Goal: Task Accomplishment & Management: Manage account settings

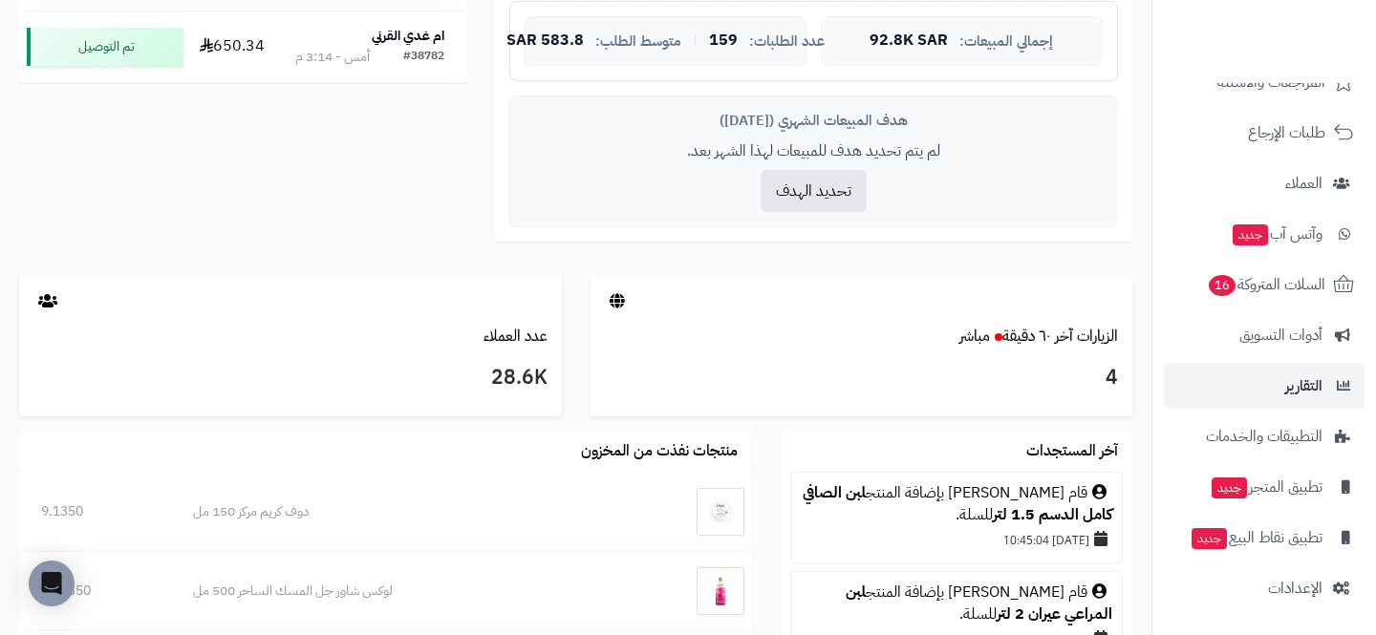
scroll to position [1114, 0]
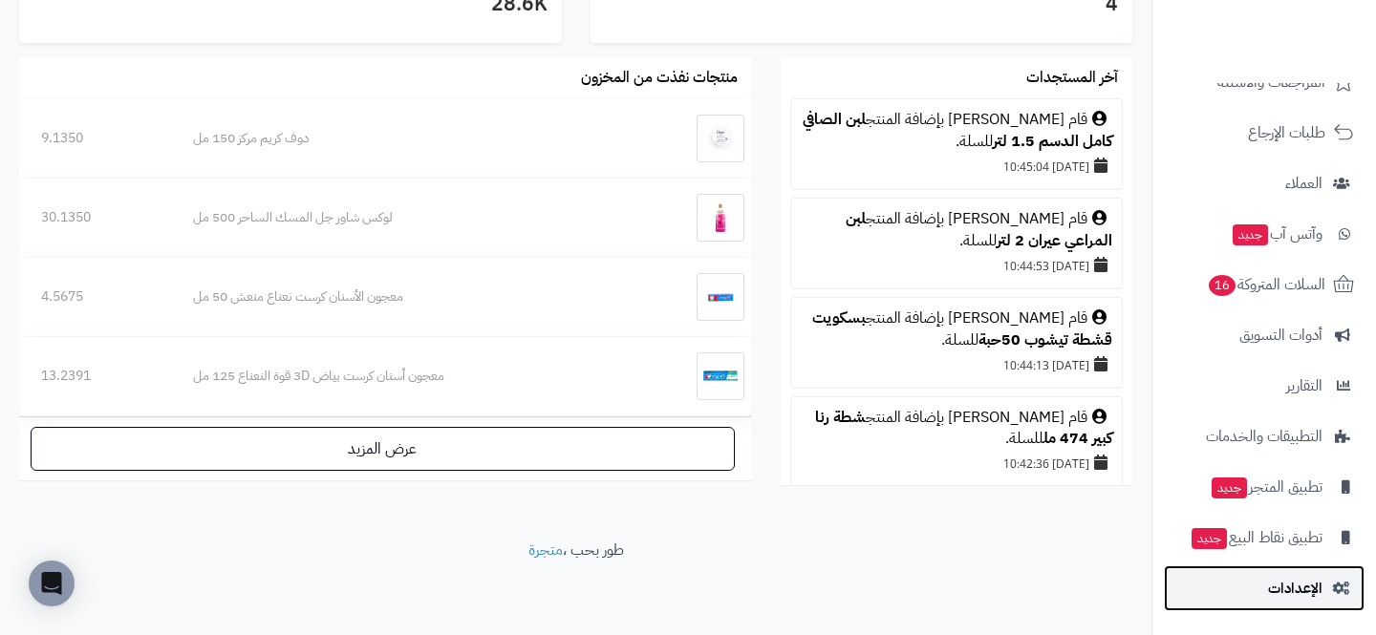
click at [1264, 605] on link "الإعدادات" at bounding box center [1264, 589] width 201 height 46
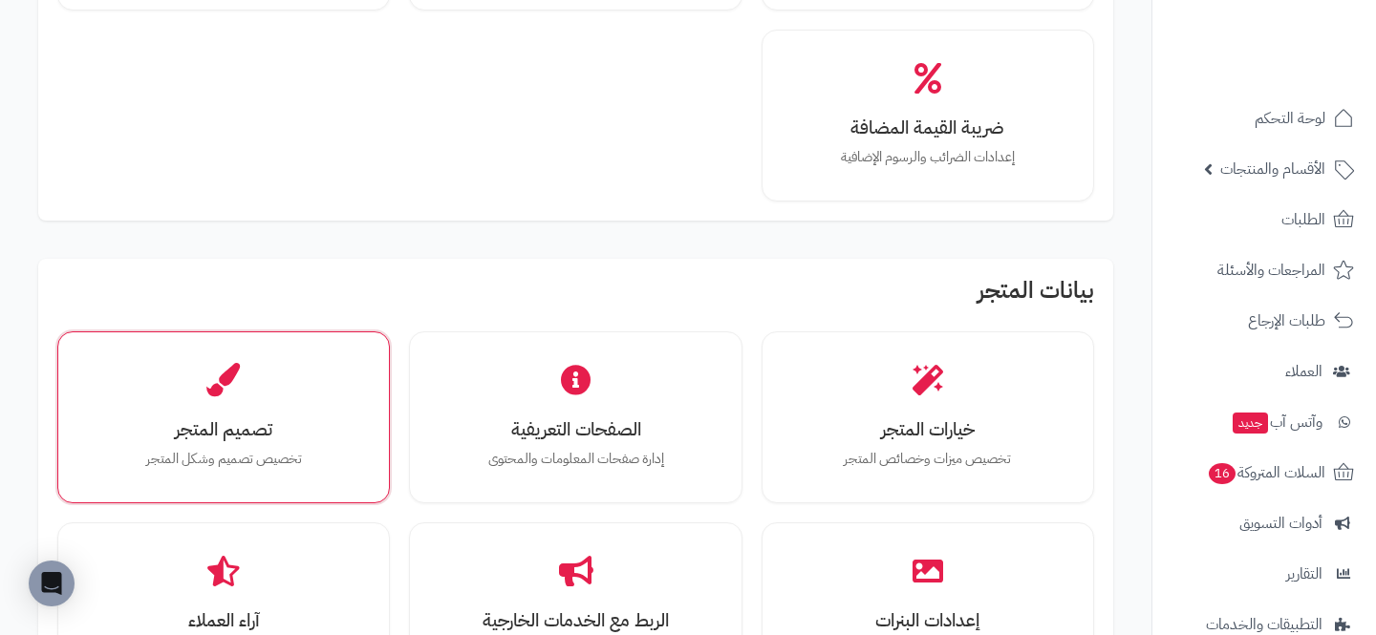
scroll to position [341, 0]
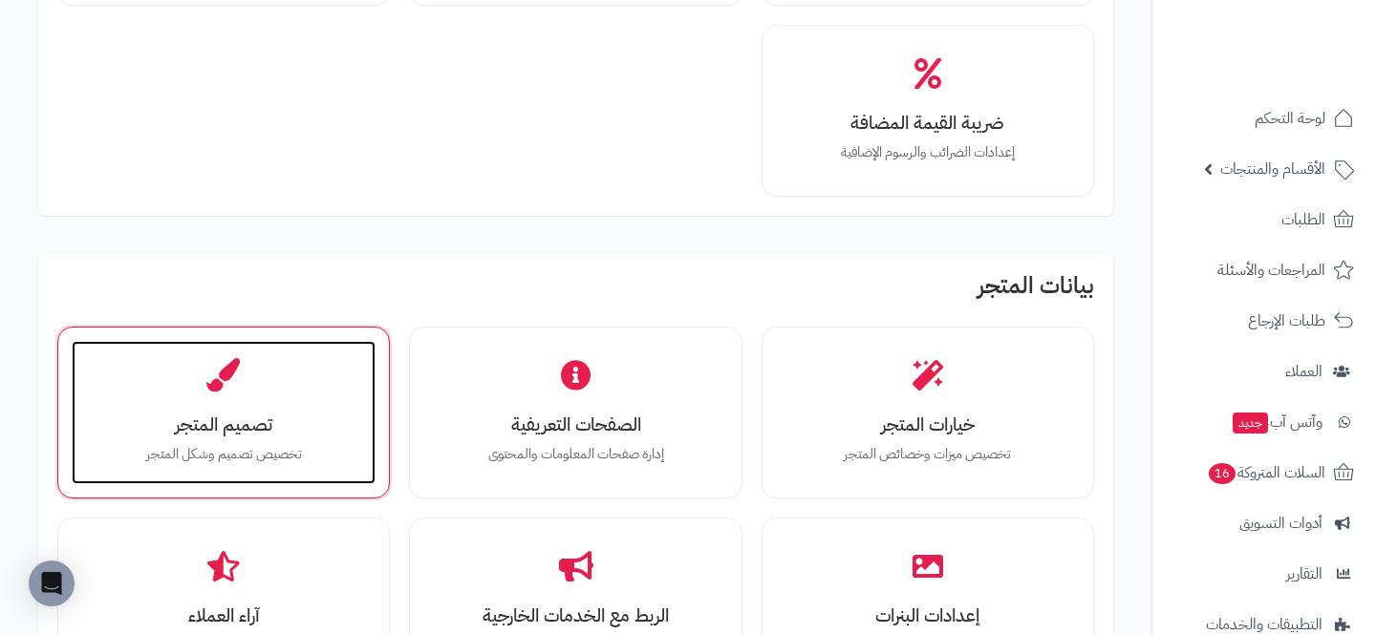
click at [254, 421] on h3 "تصميم المتجر" at bounding box center [224, 425] width 266 height 20
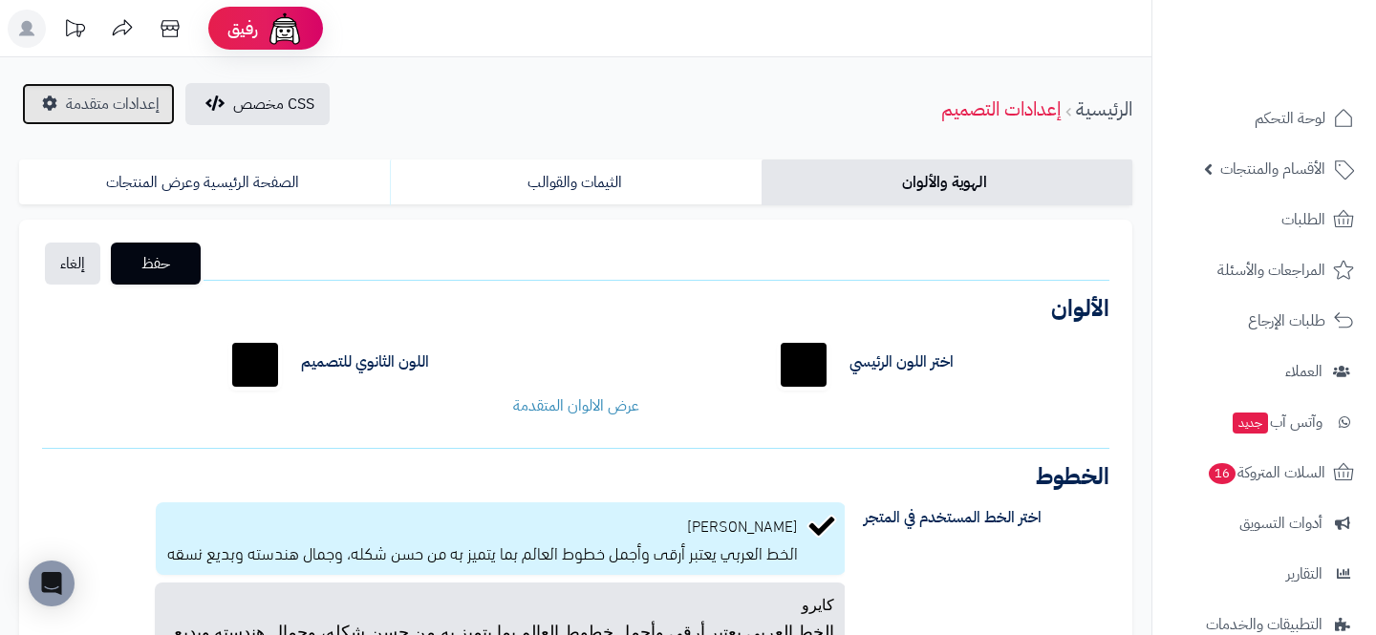
click at [90, 106] on span "إعدادات متقدمة" at bounding box center [113, 104] width 94 height 23
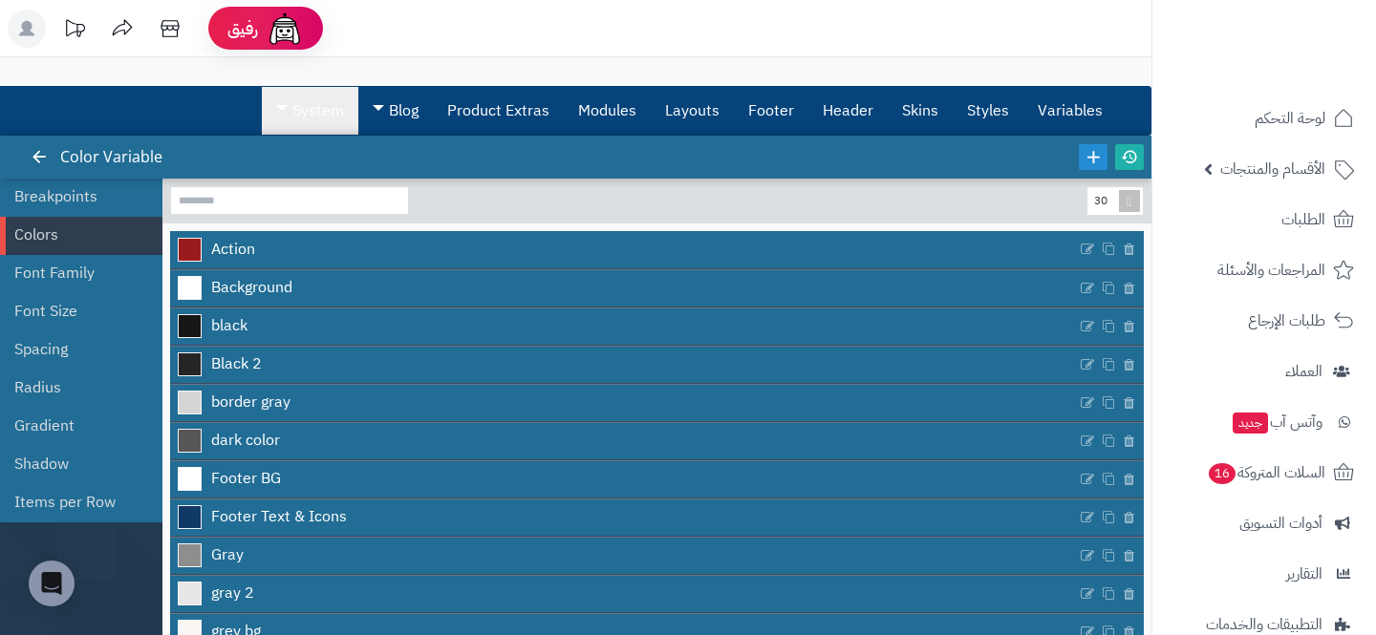
click at [307, 123] on link "System" at bounding box center [310, 111] width 97 height 48
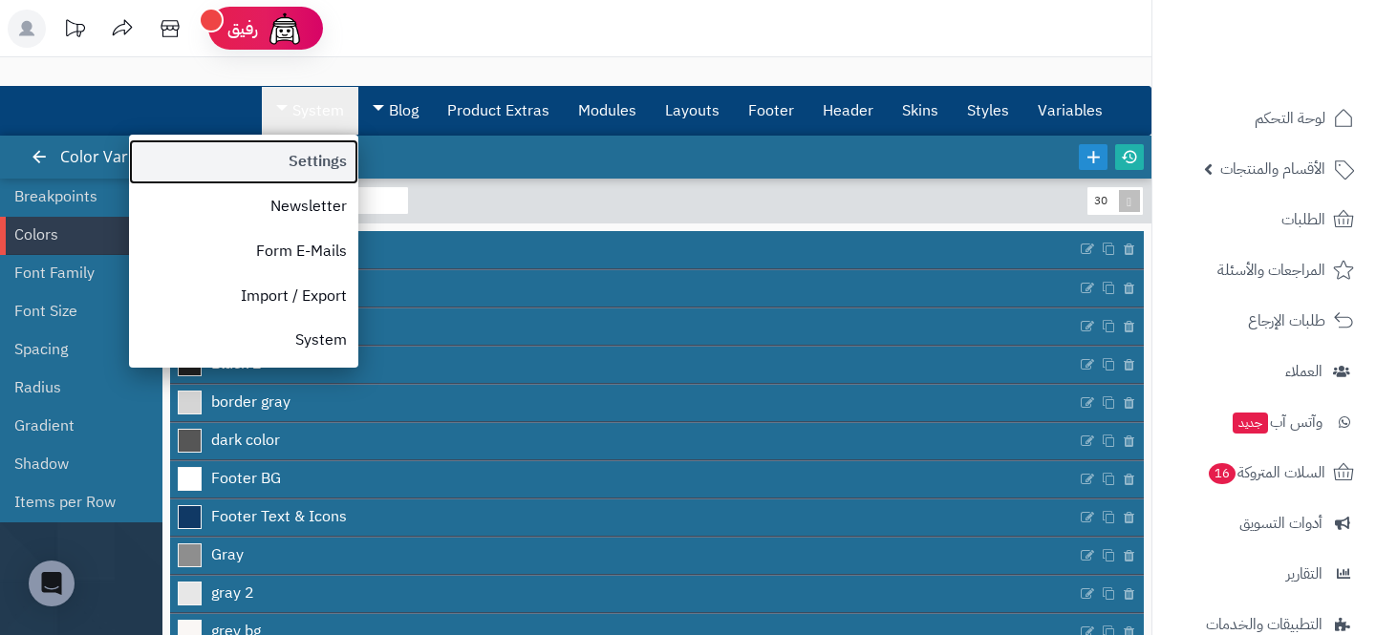
click at [285, 172] on link "Settings" at bounding box center [243, 162] width 229 height 45
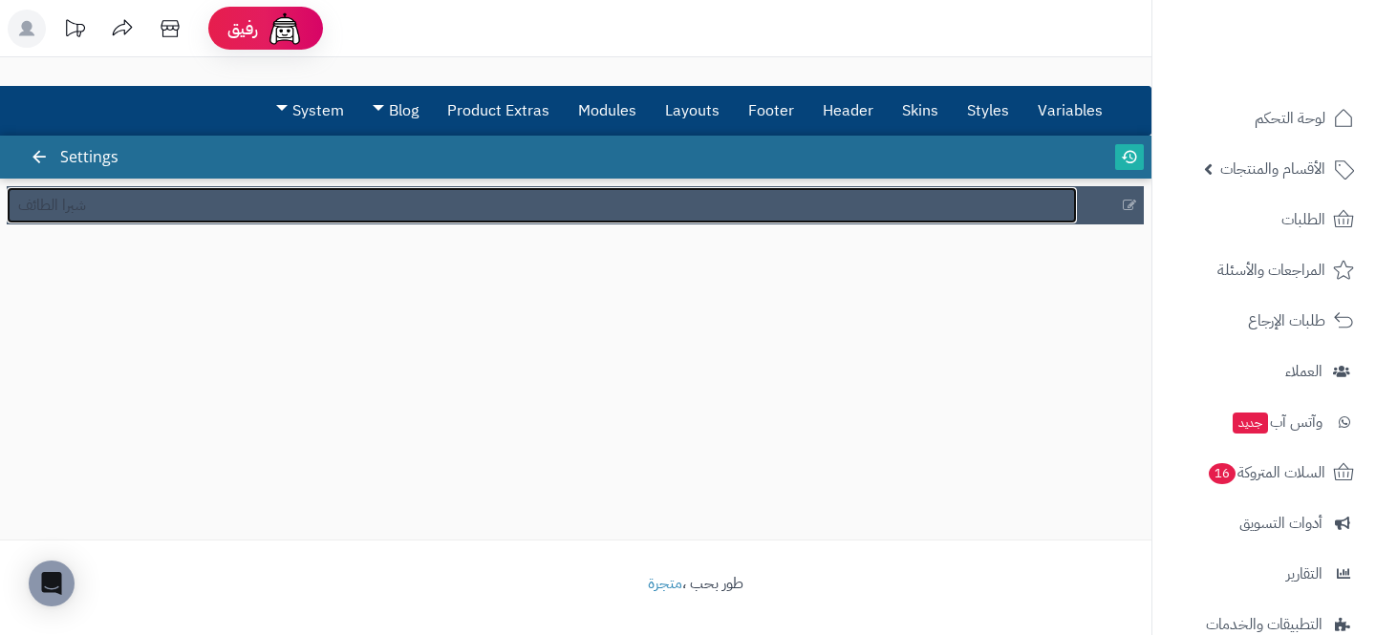
click at [175, 200] on link "شبرا الطائف" at bounding box center [542, 205] width 1070 height 36
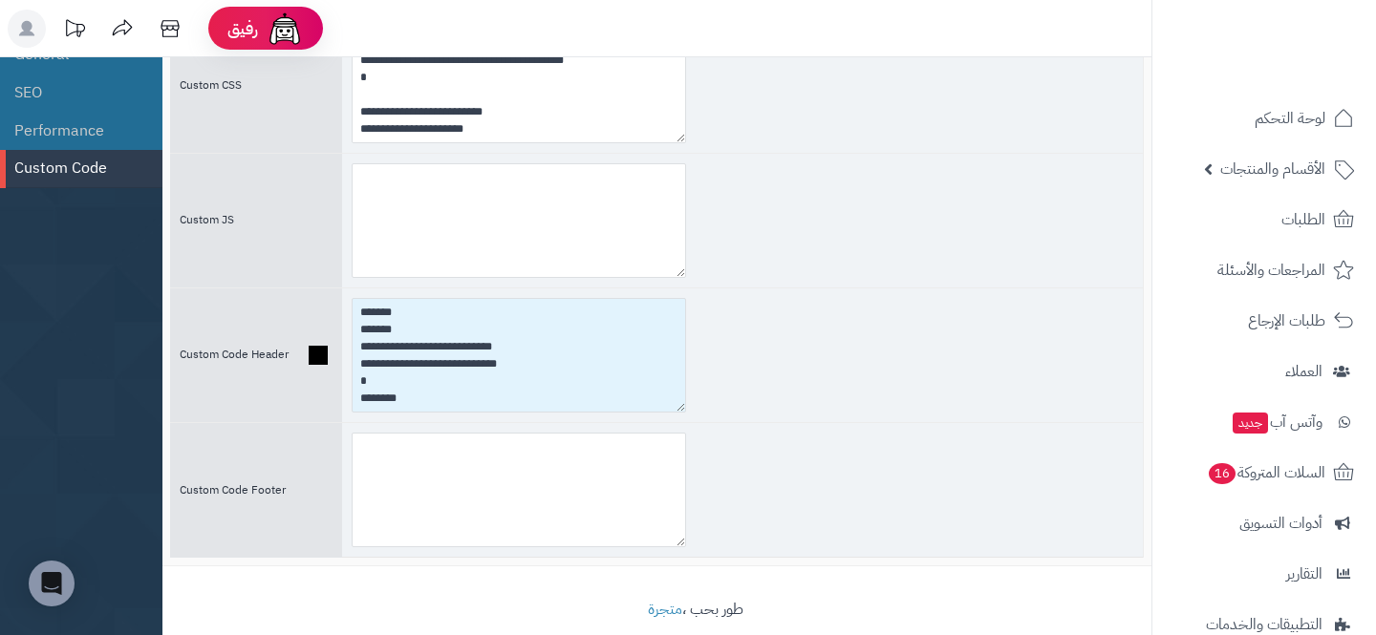
scroll to position [156, 0]
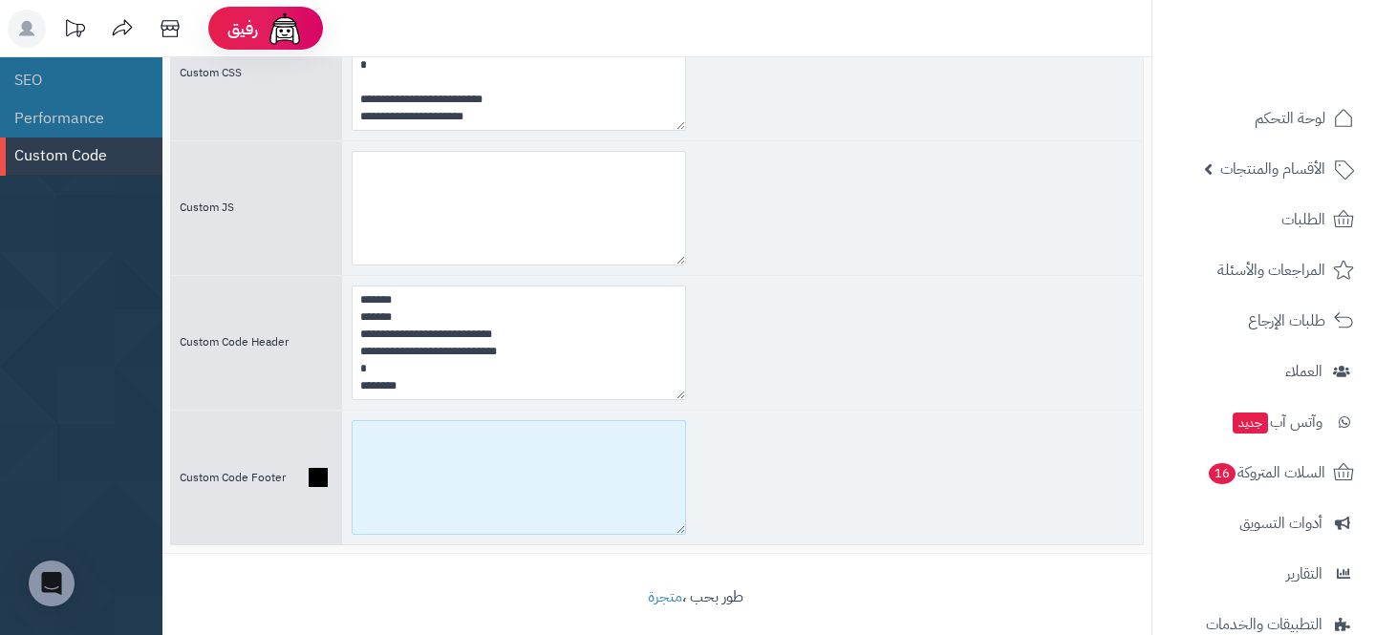
click at [450, 484] on textarea at bounding box center [519, 477] width 334 height 115
paste textarea "**********"
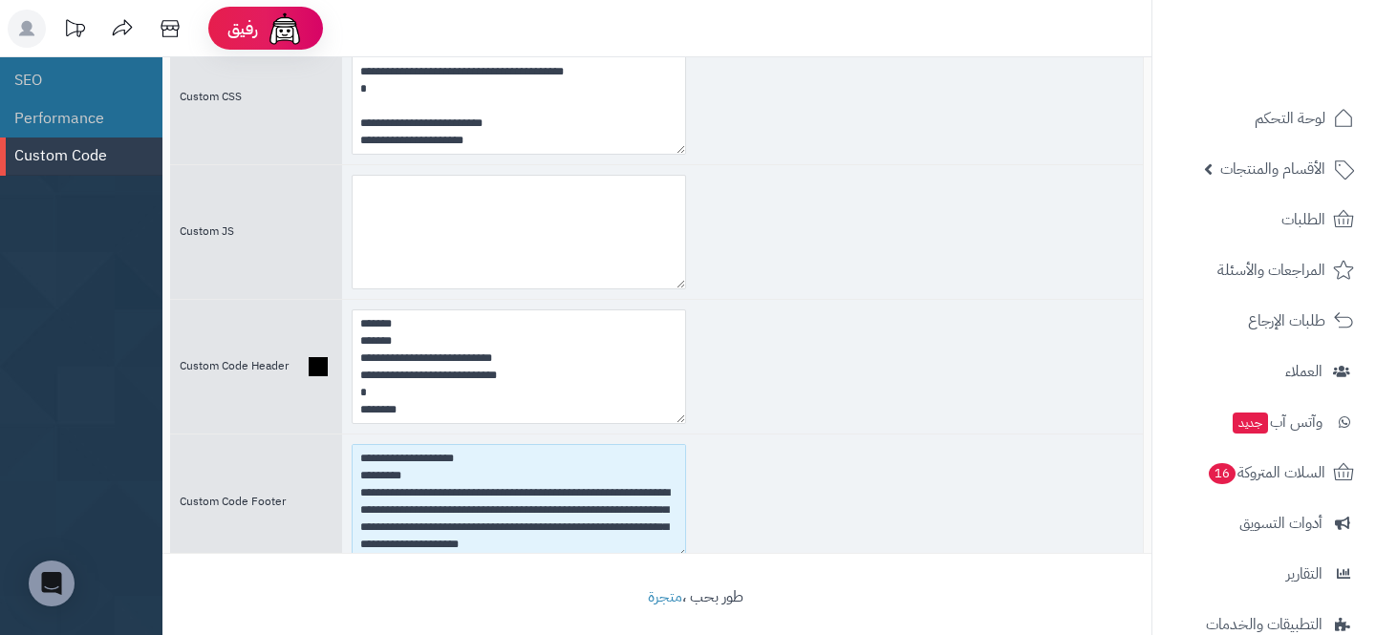
scroll to position [0, 0]
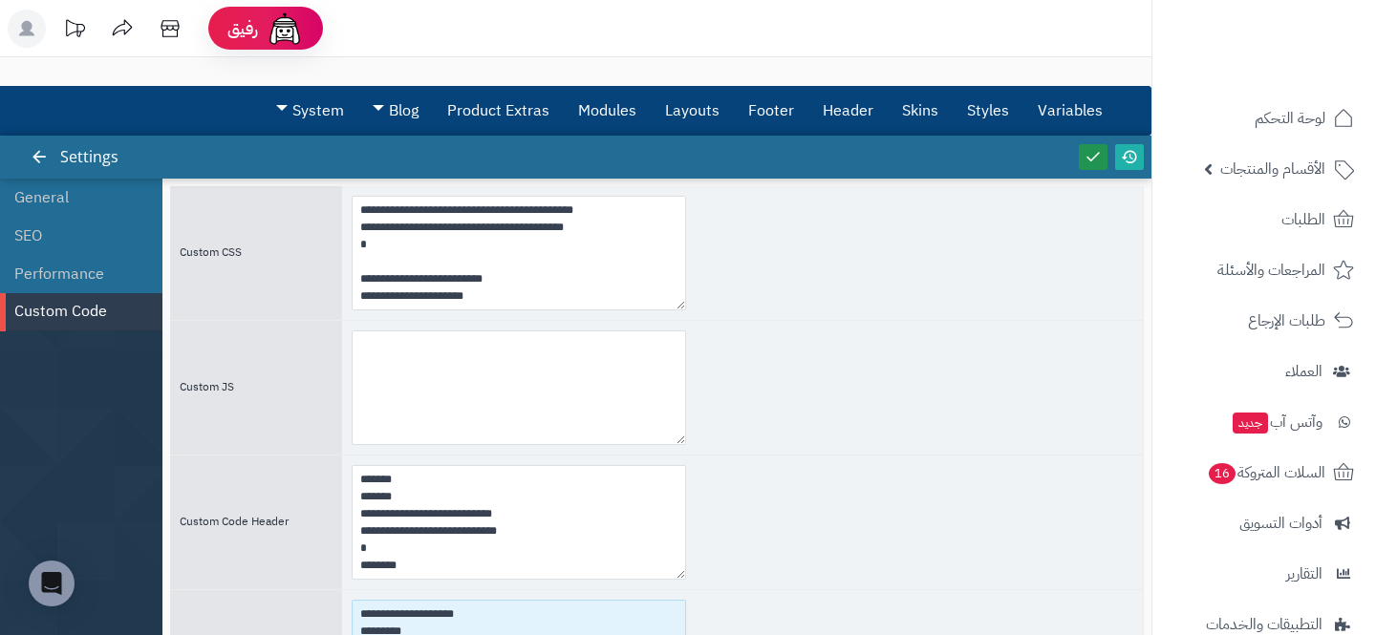
type textarea "**********"
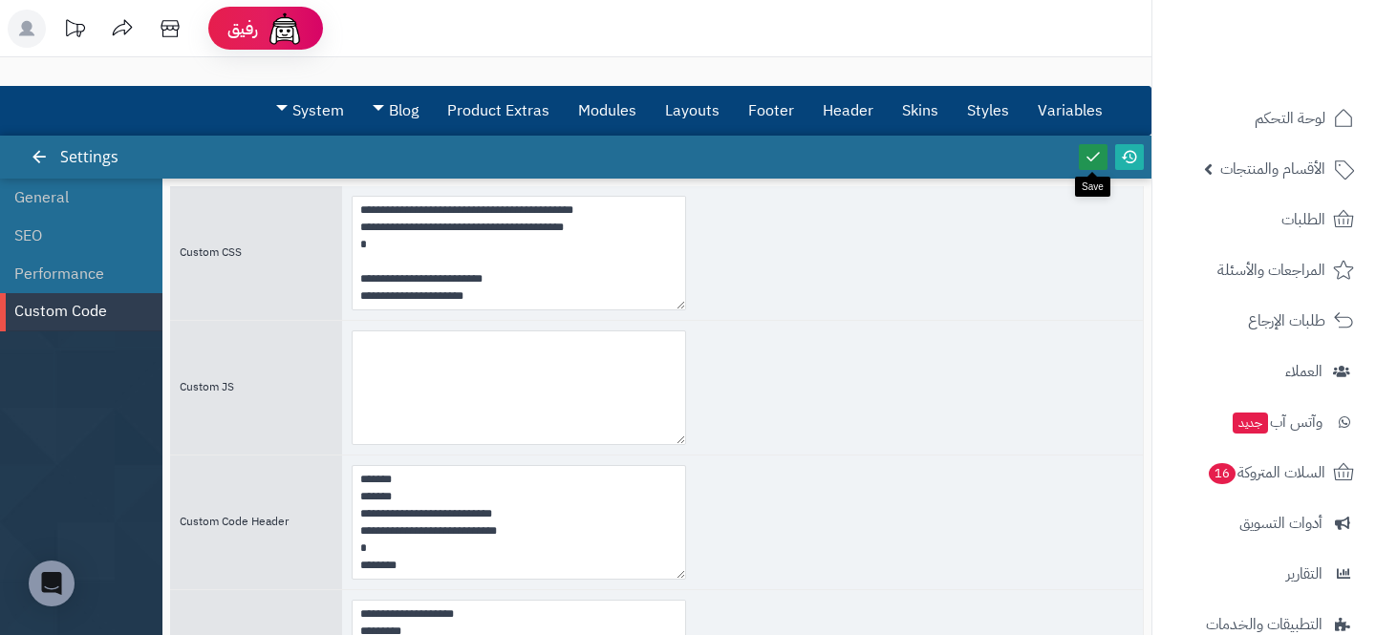
click at [1102, 153] on link at bounding box center [1093, 157] width 29 height 26
click at [1121, 151] on icon at bounding box center [1129, 156] width 17 height 17
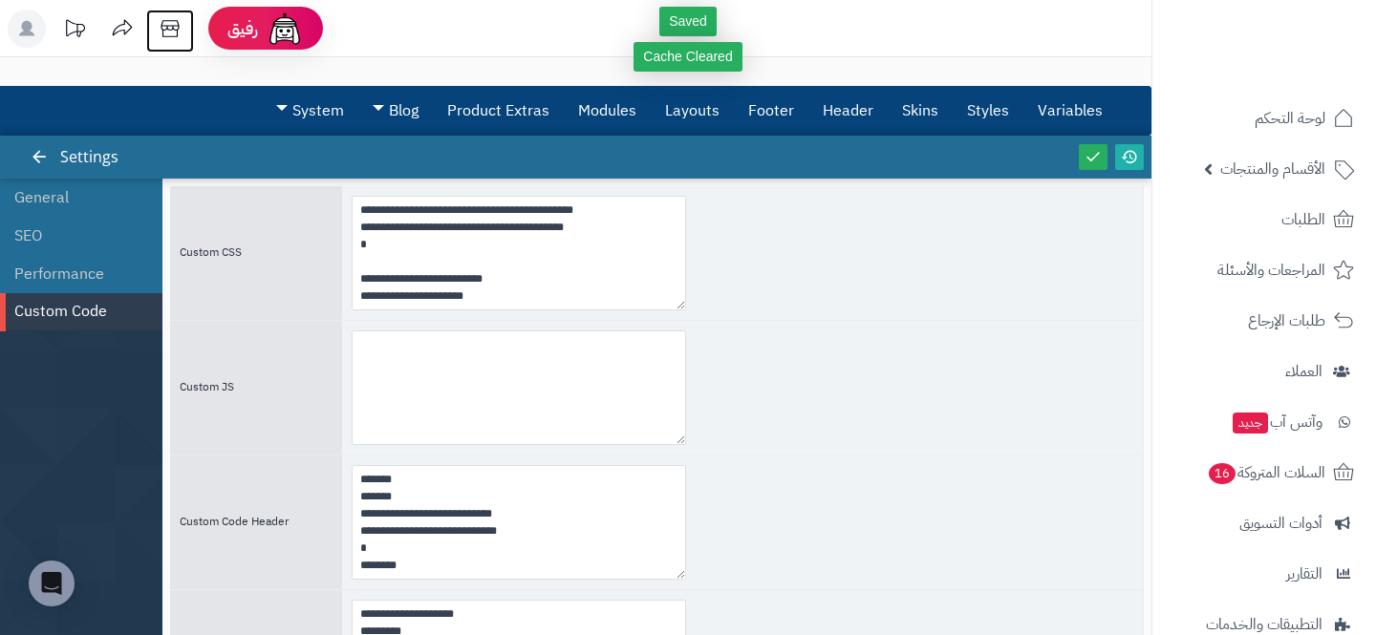
click at [160, 15] on icon at bounding box center [170, 29] width 38 height 38
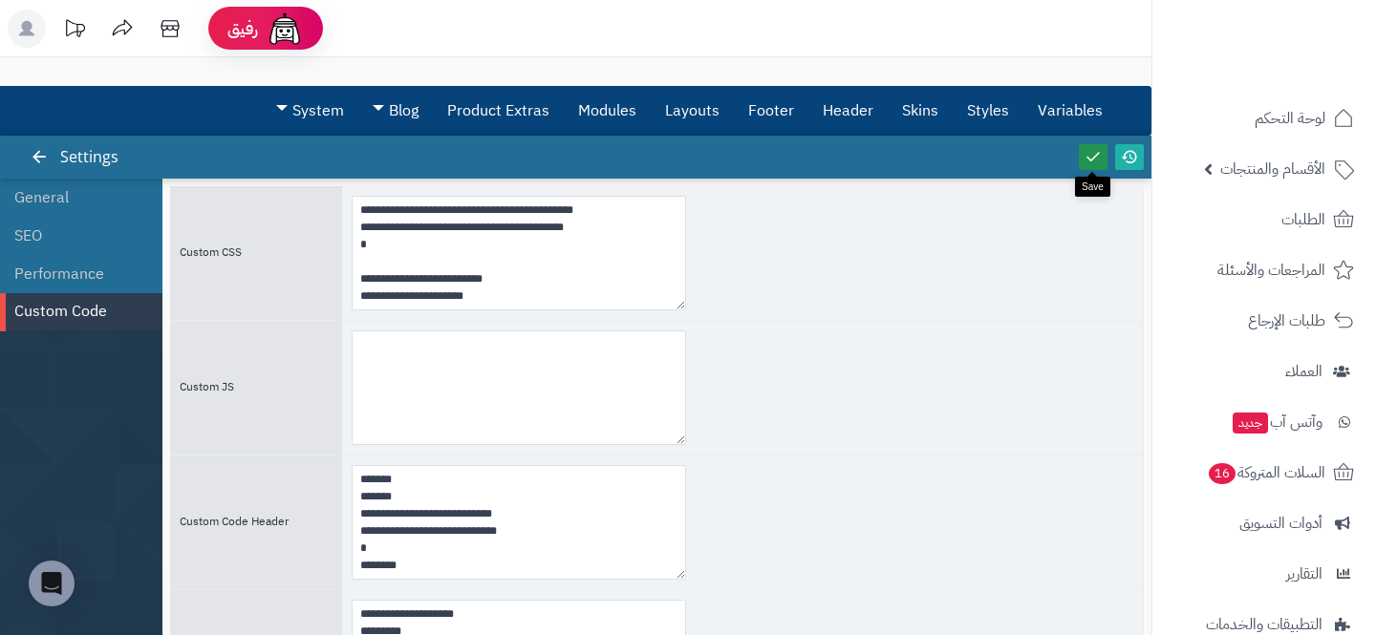
click at [1093, 147] on icon at bounding box center [1093, 155] width 21 height 21
click at [1130, 160] on icon at bounding box center [1129, 156] width 17 height 17
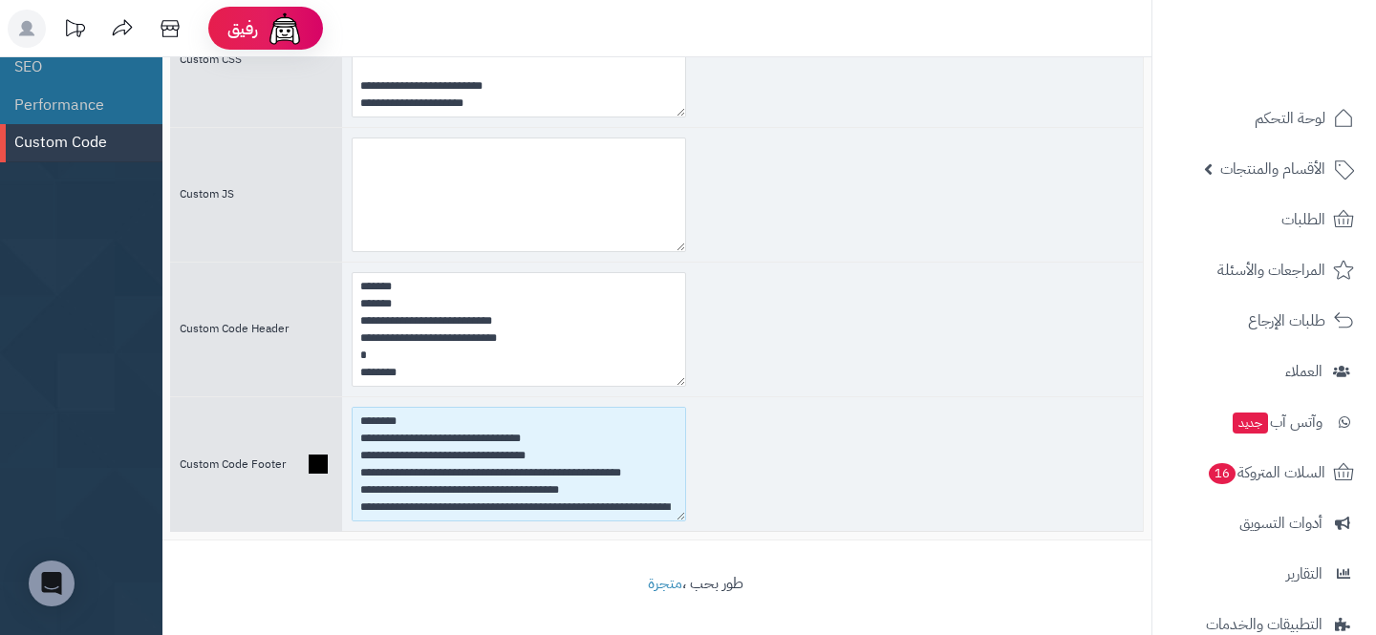
drag, startPoint x: 373, startPoint y: 440, endPoint x: 531, endPoint y: 435, distance: 158.7
click at [531, 435] on textarea at bounding box center [519, 464] width 334 height 115
